Goal: Check status: Check status

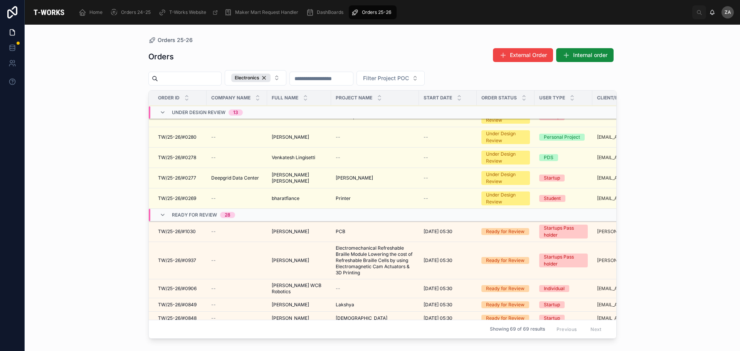
scroll to position [229, 0]
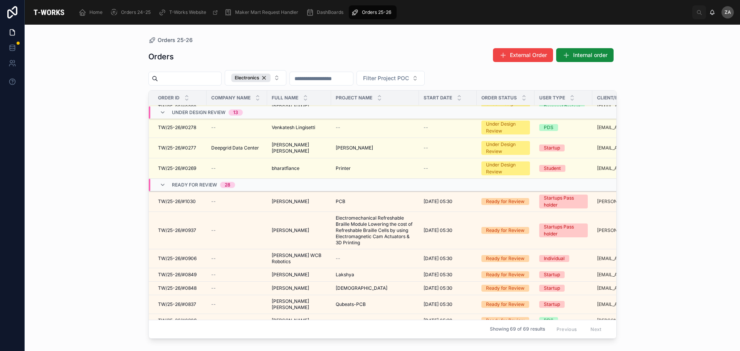
click at [284, 202] on span "[PERSON_NAME]" at bounding box center [290, 201] width 37 height 6
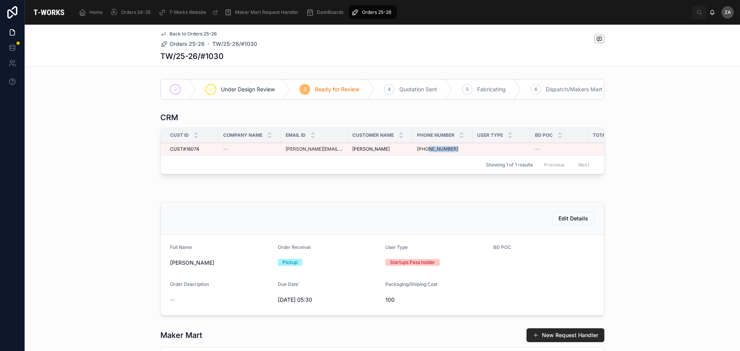
drag, startPoint x: 469, startPoint y: 156, endPoint x: 417, endPoint y: 154, distance: 52.4
click at [417, 154] on tr "CUST#16074 CUST#16074 -- [PERSON_NAME][EMAIL_ADDRESS][DOMAIN_NAME] [PERSON_NAME…" at bounding box center [405, 149] width 489 height 13
drag, startPoint x: 417, startPoint y: 154, endPoint x: 378, endPoint y: 171, distance: 42.1
click at [378, 171] on div "Showing 1 of 1 results Previous Next" at bounding box center [382, 164] width 443 height 18
drag, startPoint x: 463, startPoint y: 179, endPoint x: 507, endPoint y: 181, distance: 44.0
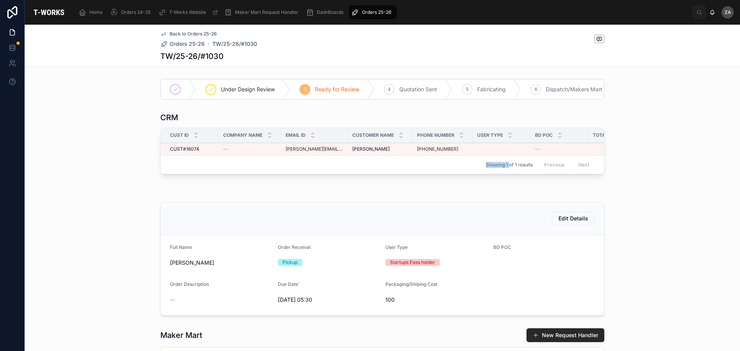
click at [507, 174] on div "Cust ID Company Name Email ID Customer Name Phone Number User Type BD POC Total…" at bounding box center [382, 151] width 443 height 46
click at [597, 196] on div "Under Design Review 3 Ready for Review 4 Quotation Sent 5 Fabricating 6 Dispatc…" at bounding box center [382, 357] width 715 height 563
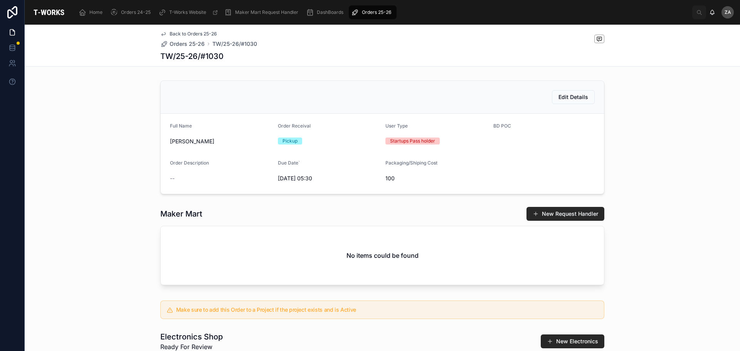
scroll to position [116, 0]
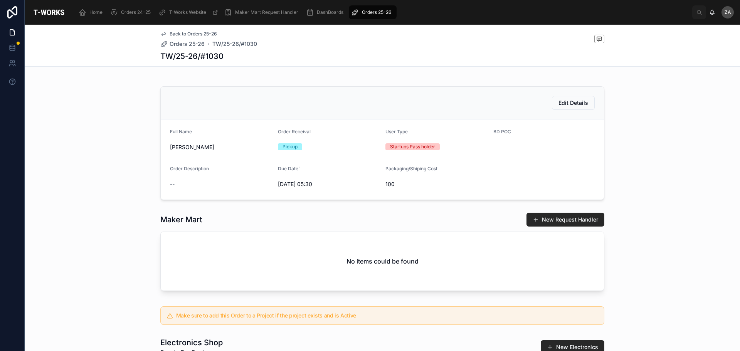
click at [376, 13] on span "Orders 25-26" at bounding box center [376, 12] width 29 height 6
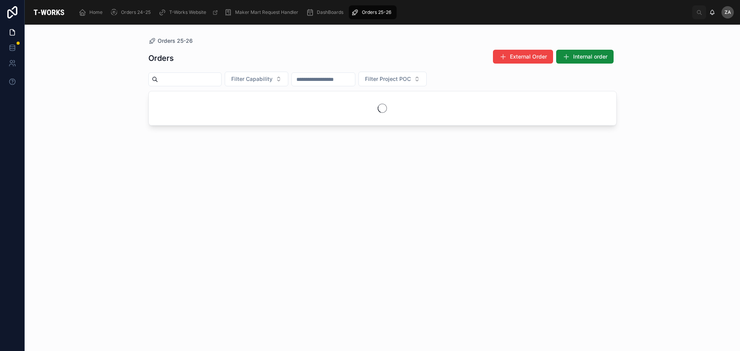
click at [270, 82] on span "Filter Capability" at bounding box center [251, 79] width 41 height 8
click at [240, 197] on div "Electronics" at bounding box center [275, 196] width 107 height 12
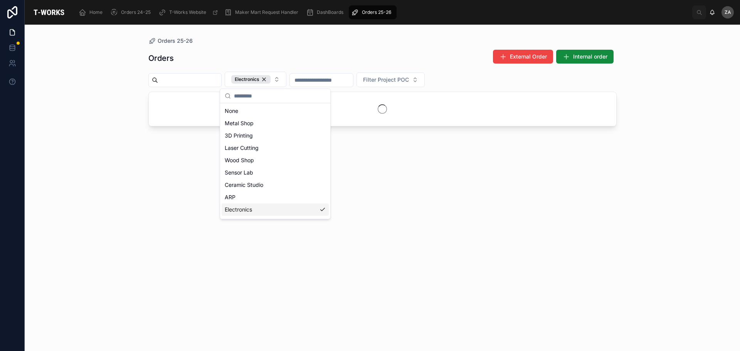
click at [245, 213] on div "Electronics" at bounding box center [275, 209] width 107 height 12
click at [252, 196] on div "Electronics" at bounding box center [275, 196] width 107 height 12
click at [117, 193] on div "Orders 25-26 Orders External Order Internal order Electronics Filter Project POC" at bounding box center [382, 188] width 715 height 326
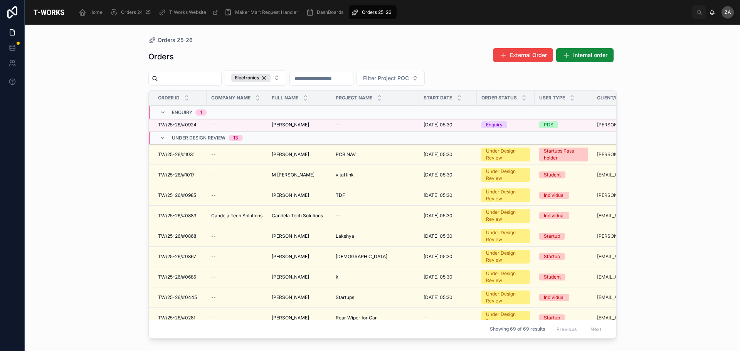
click at [165, 112] on icon at bounding box center [162, 112] width 6 height 6
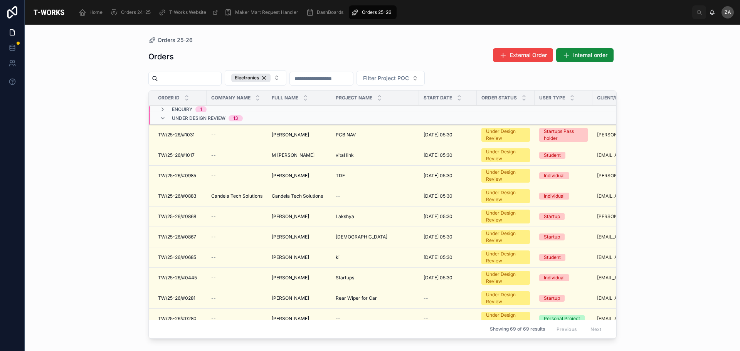
click at [160, 109] on icon at bounding box center [162, 109] width 6 height 6
